Goal: Find specific page/section: Find specific page/section

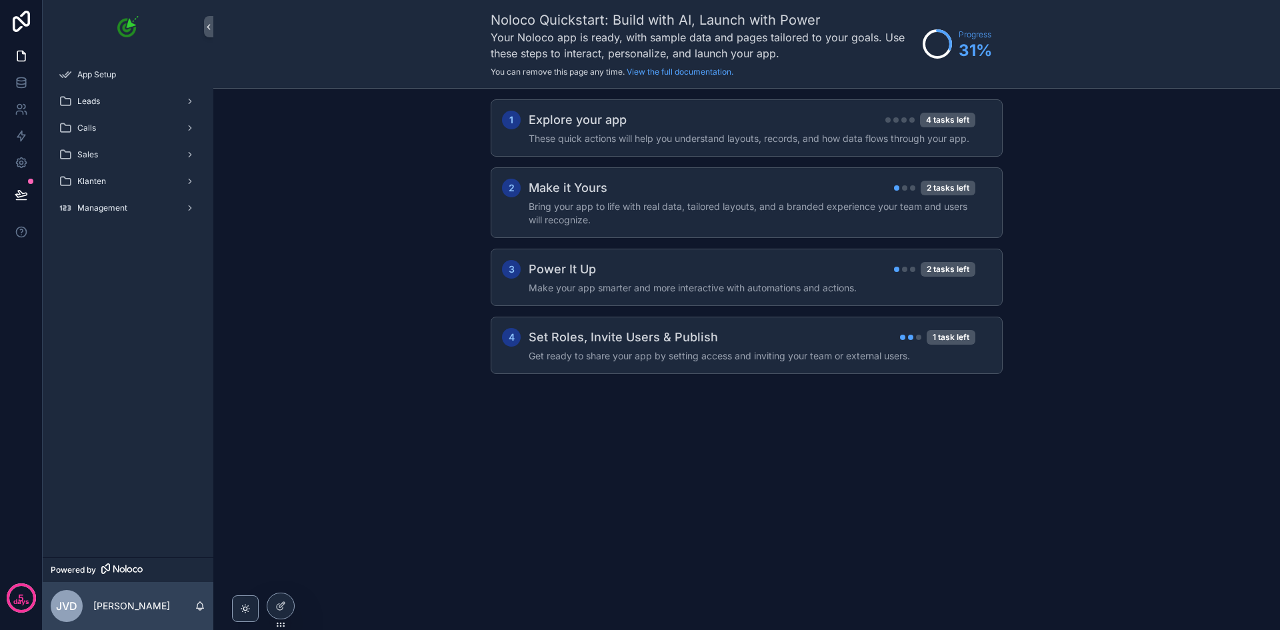
click at [112, 101] on div "Leads" at bounding box center [128, 101] width 139 height 21
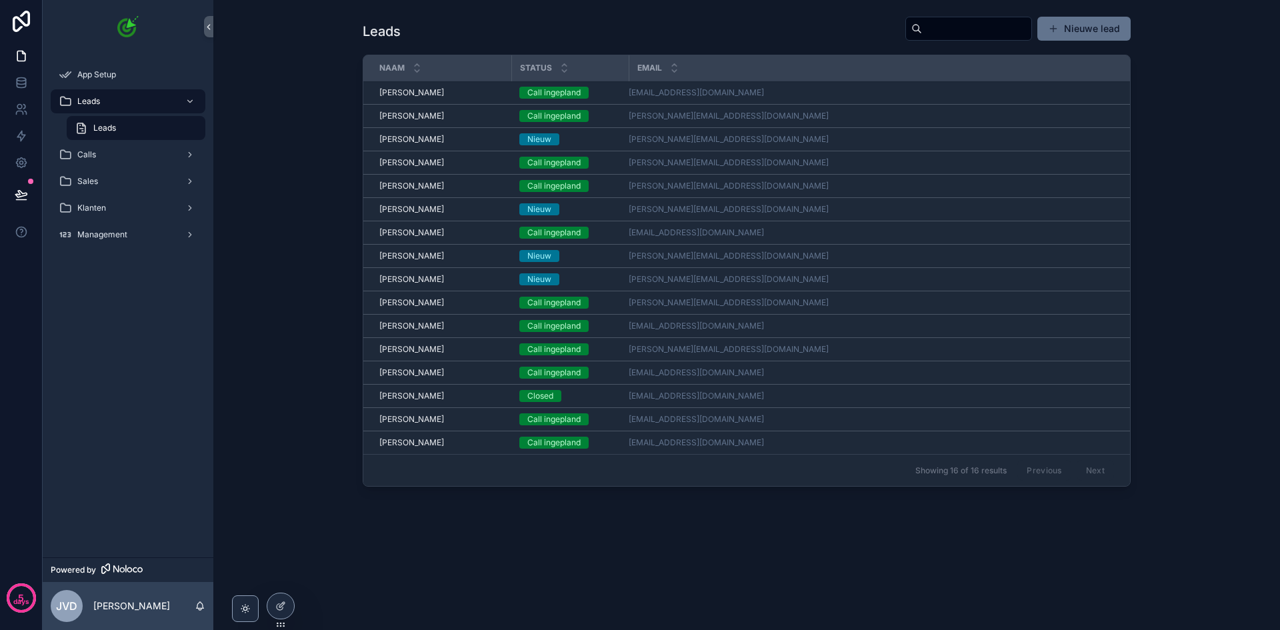
click at [133, 159] on div "Calls" at bounding box center [128, 154] width 139 height 21
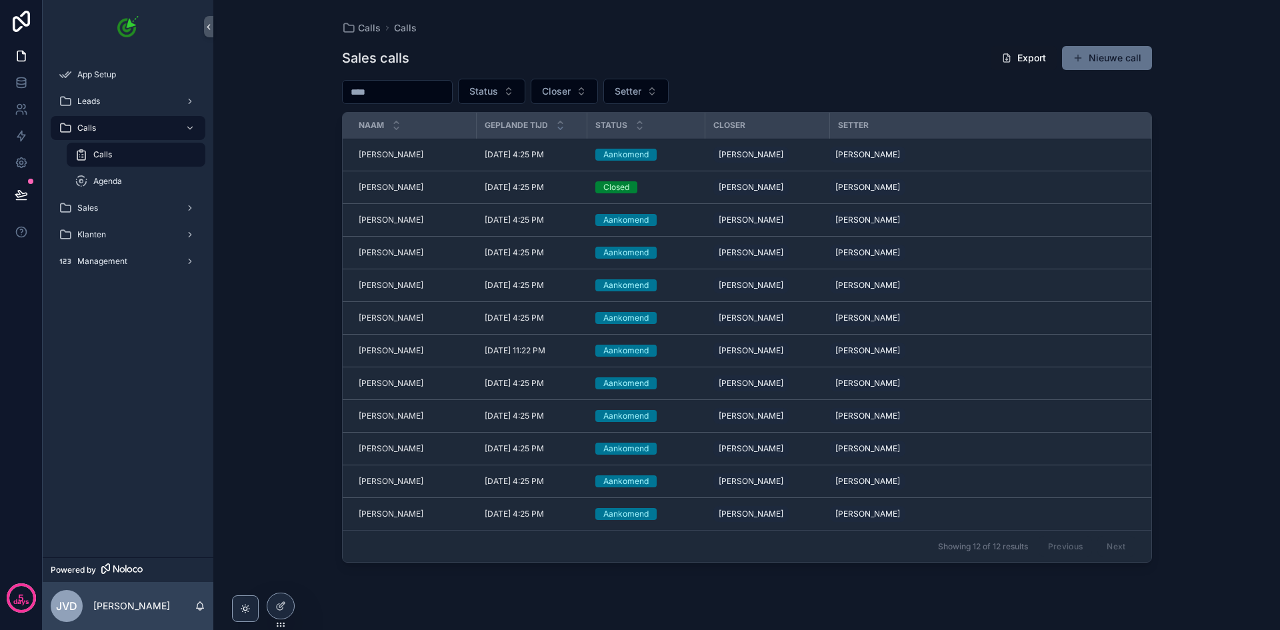
click at [1090, 50] on button "Nieuwe call" at bounding box center [1107, 58] width 90 height 24
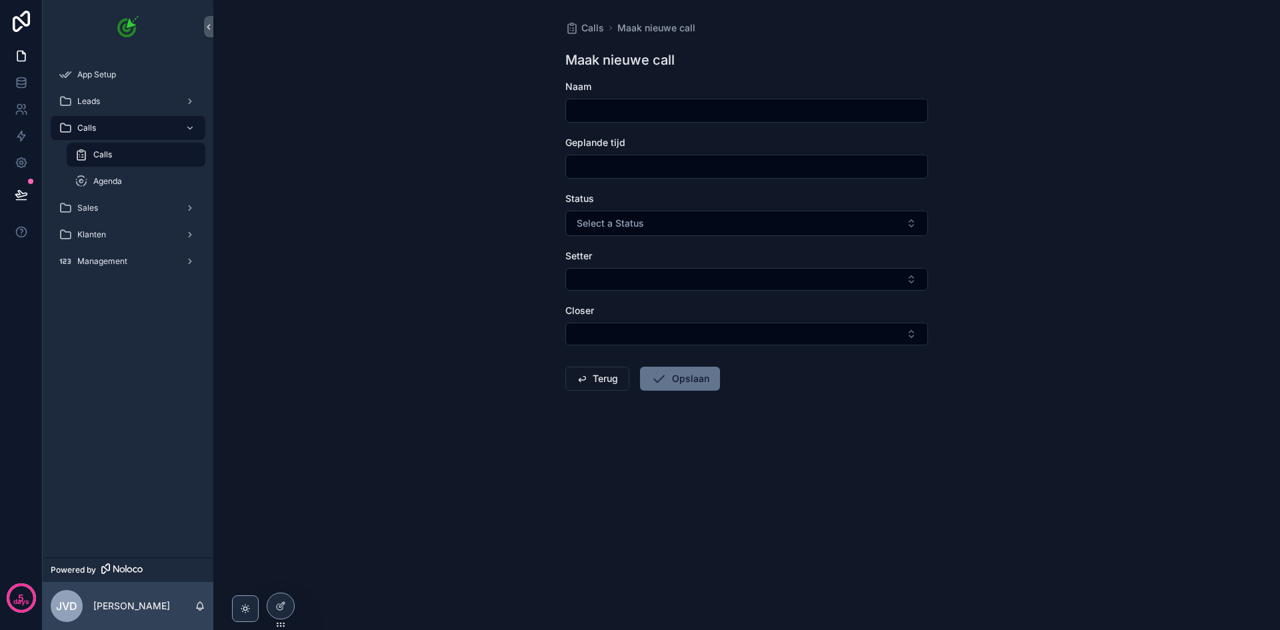
click at [598, 30] on span "Calls" at bounding box center [592, 27] width 23 height 13
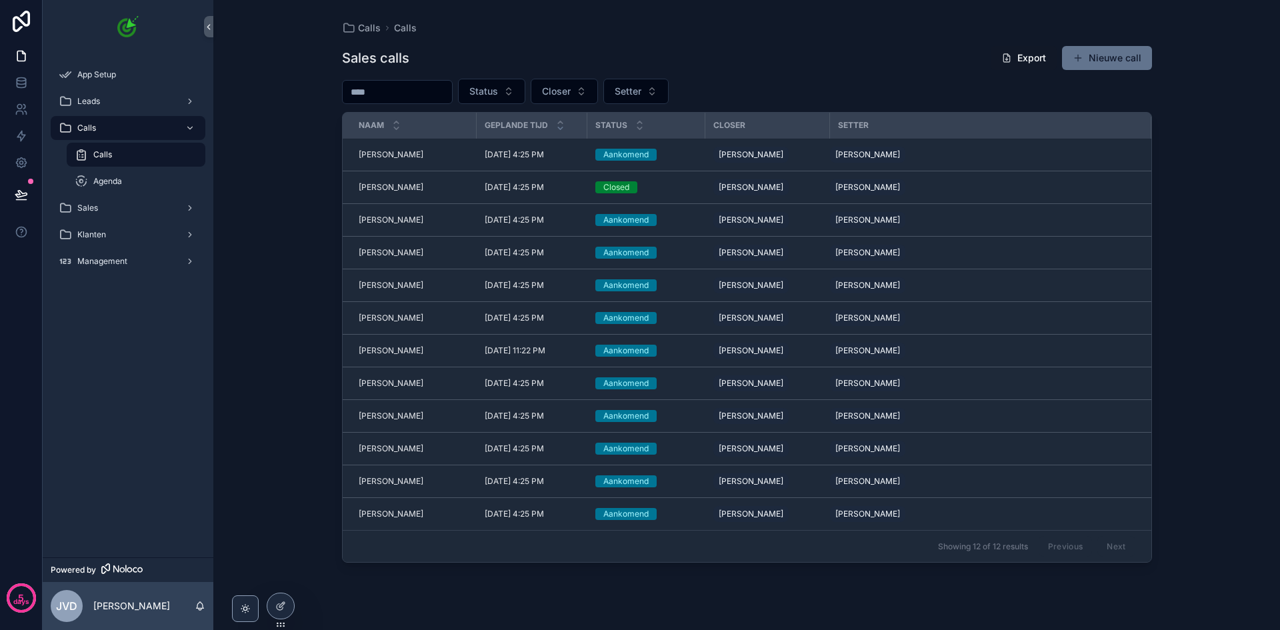
click at [83, 99] on span "Leads" at bounding box center [88, 101] width 23 height 11
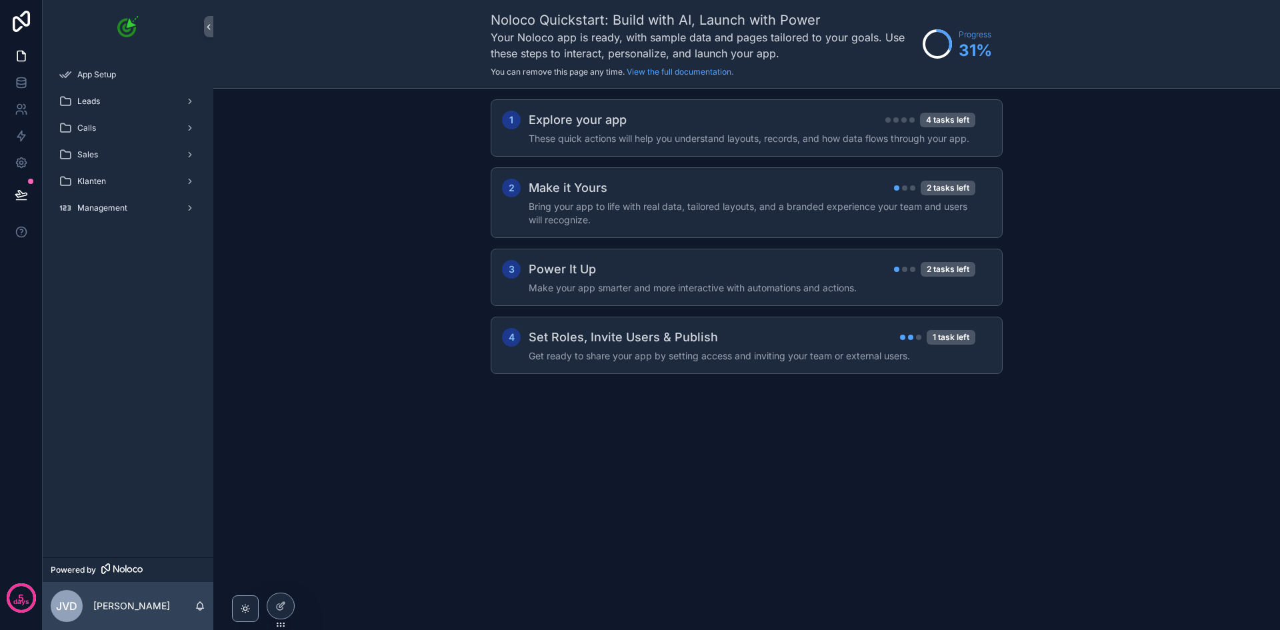
click at [114, 207] on span "Management" at bounding box center [102, 208] width 50 height 11
